Goal: Task Accomplishment & Management: Manage account settings

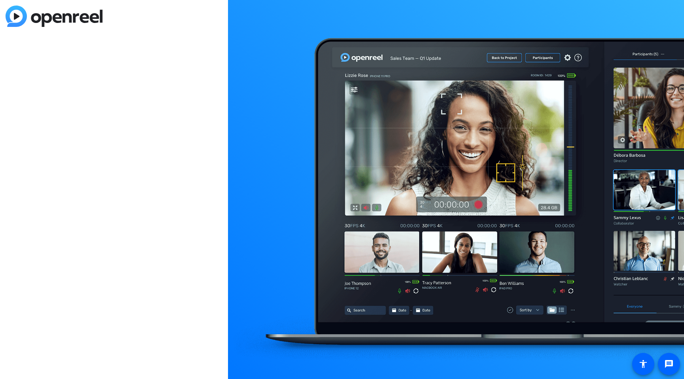
click at [153, 137] on div at bounding box center [114, 189] width 228 height 379
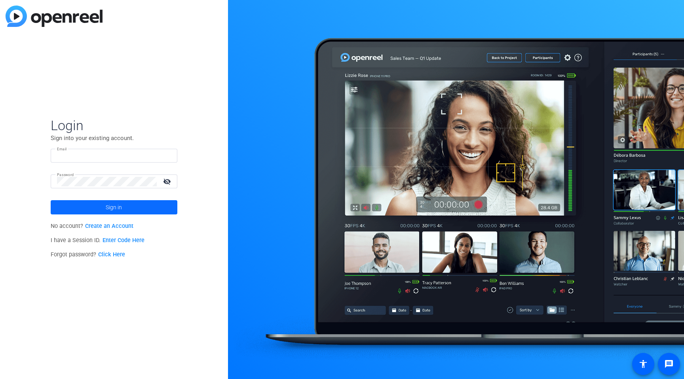
type input "[PERSON_NAME][EMAIL_ADDRESS][DOMAIN_NAME]"
click at [114, 209] on span "Sign in" at bounding box center [114, 208] width 16 height 20
